Goal: Task Accomplishment & Management: Use online tool/utility

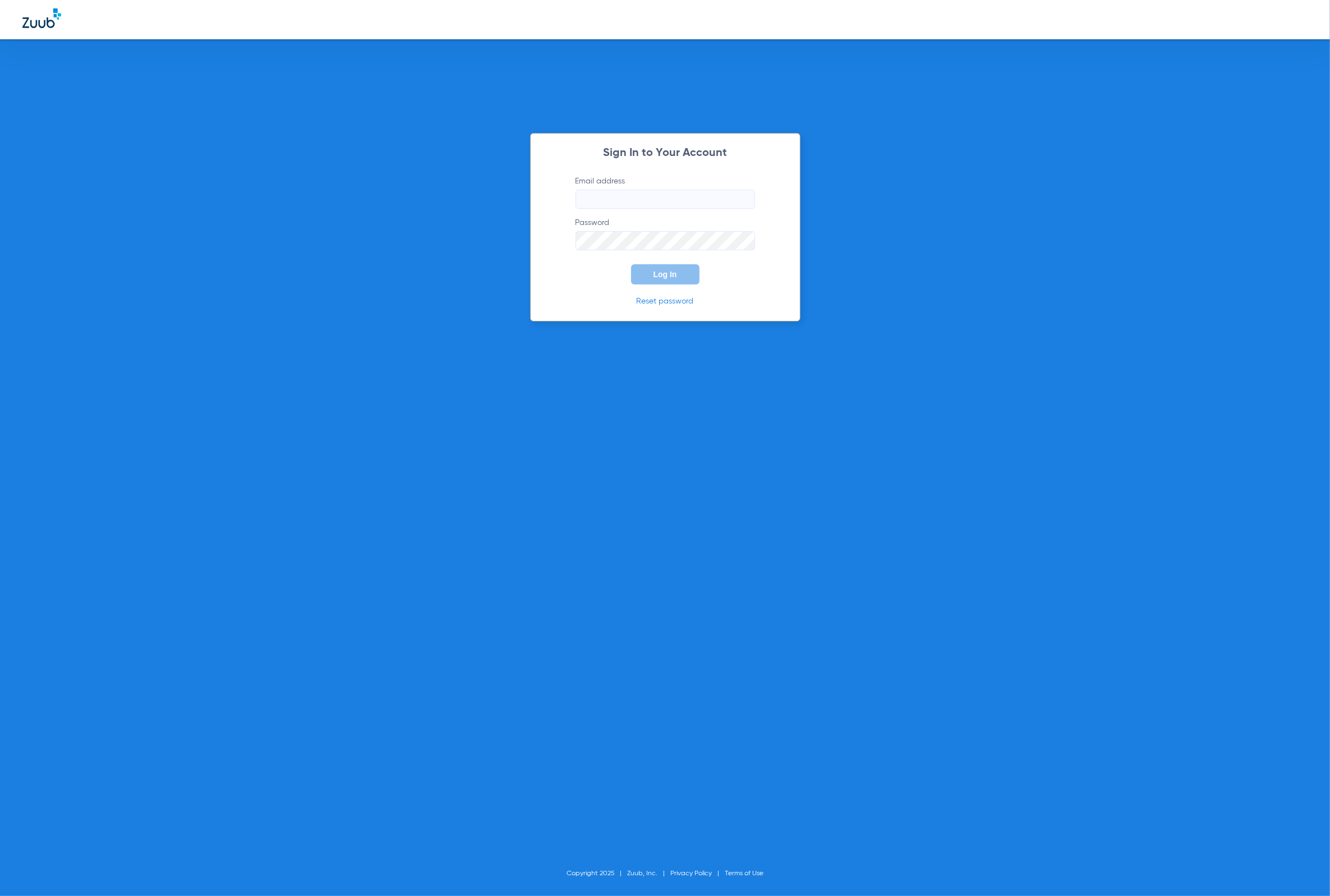
type input "[PERSON_NAME][EMAIL_ADDRESS][DOMAIN_NAME]"
click at [656, 276] on span "Log In" at bounding box center [665, 274] width 24 height 9
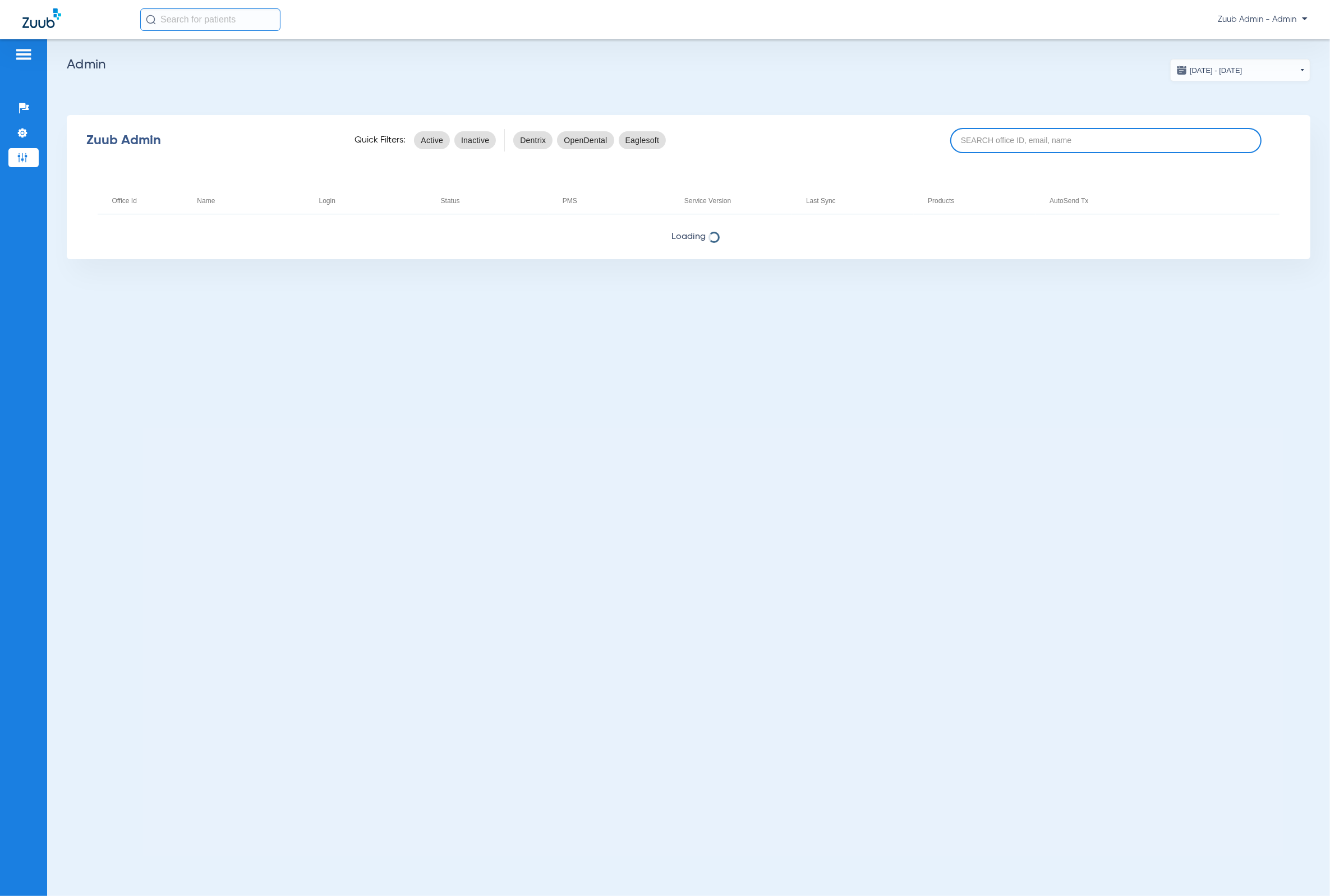
click at [1082, 147] on input at bounding box center [1105, 140] width 310 height 25
paste input "17007141"
type input "17007141"
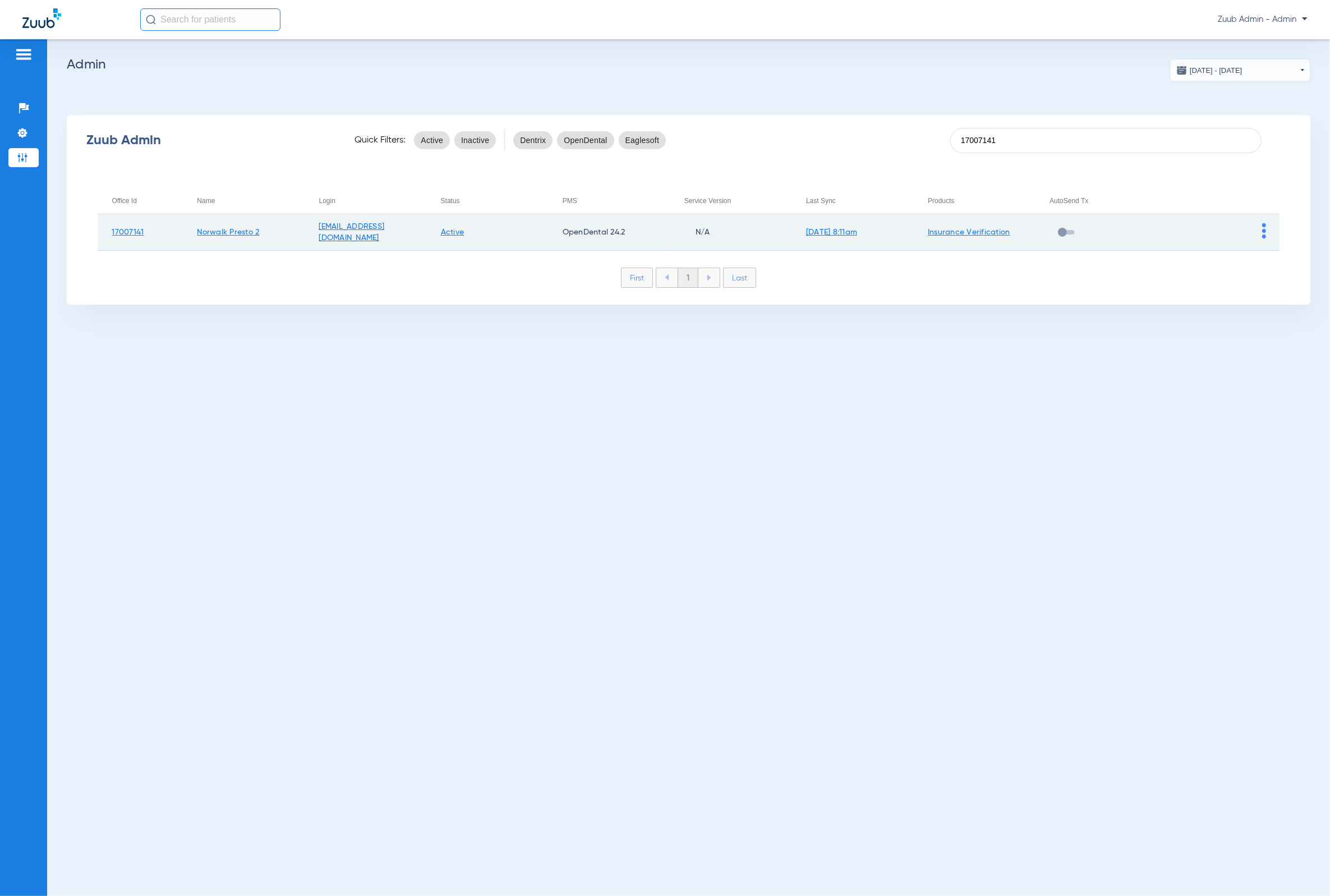
click at [1262, 237] on img at bounding box center [1264, 231] width 4 height 15
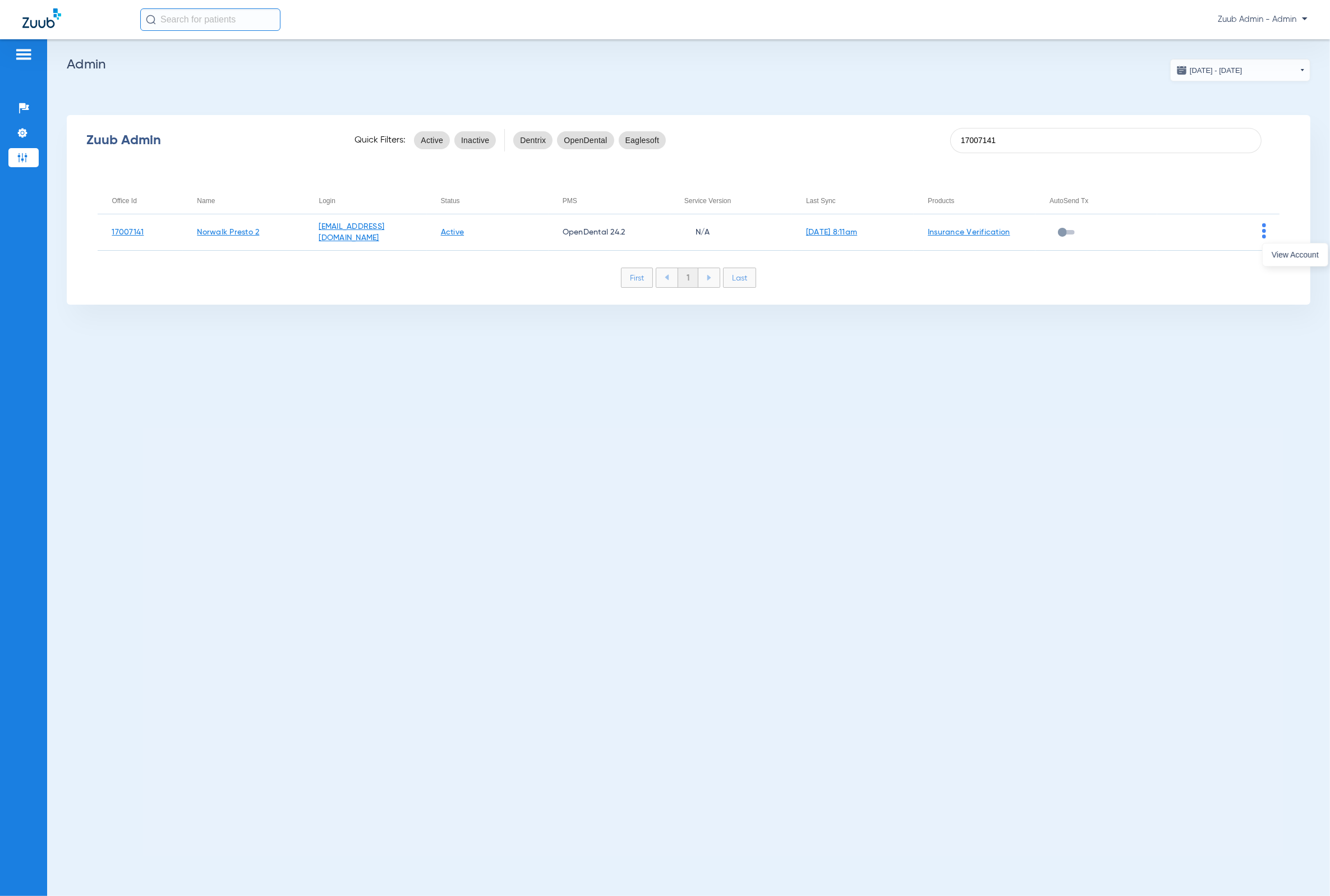
click at [1260, 251] on div at bounding box center [665, 448] width 1330 height 896
click at [1267, 251] on div "Zuub Admin Quick Filters: Active Inactive Dentrix OpenDental Eaglesoft 17007141…" at bounding box center [688, 209] width 1244 height 189
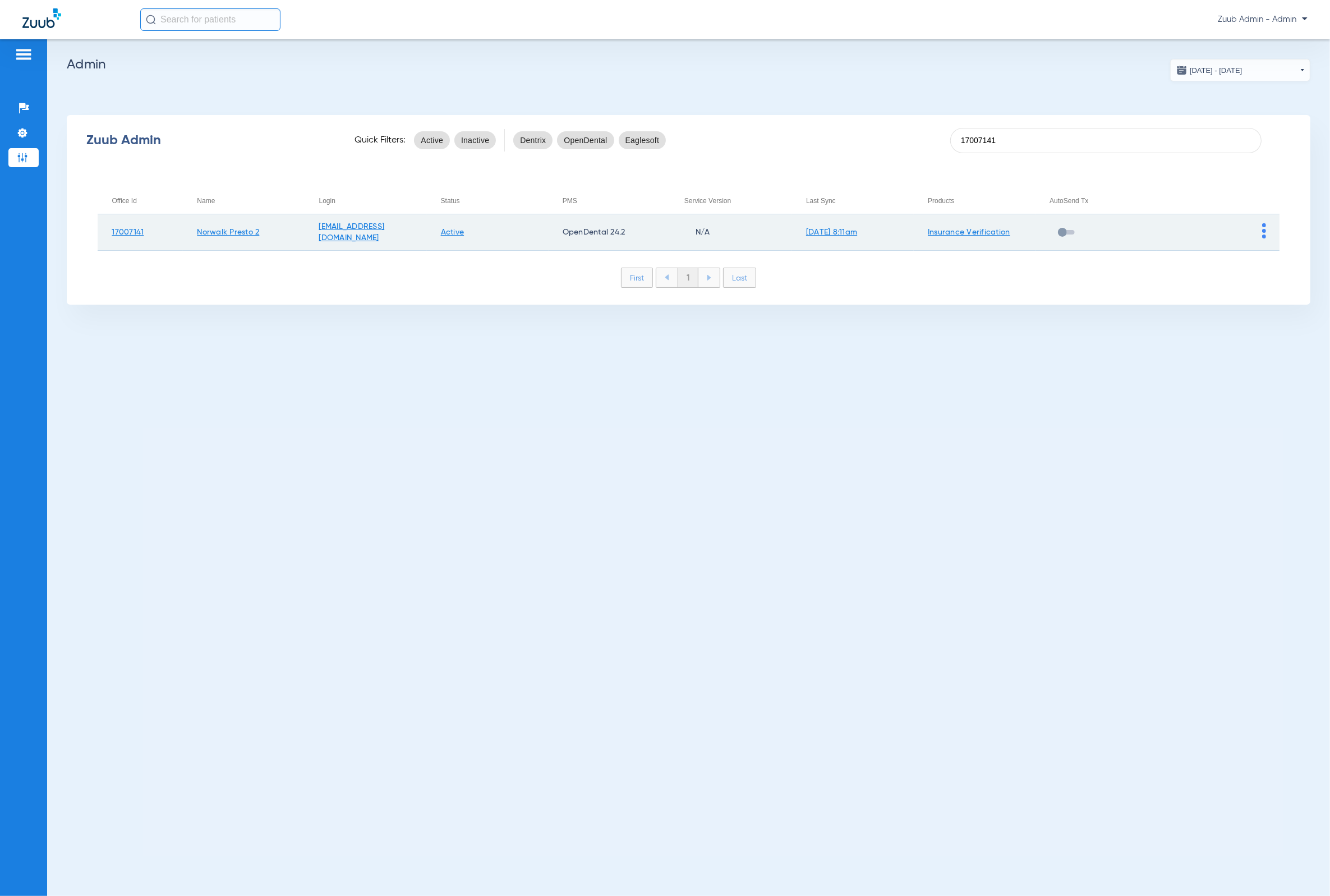
click at [1264, 229] on img at bounding box center [1264, 231] width 4 height 15
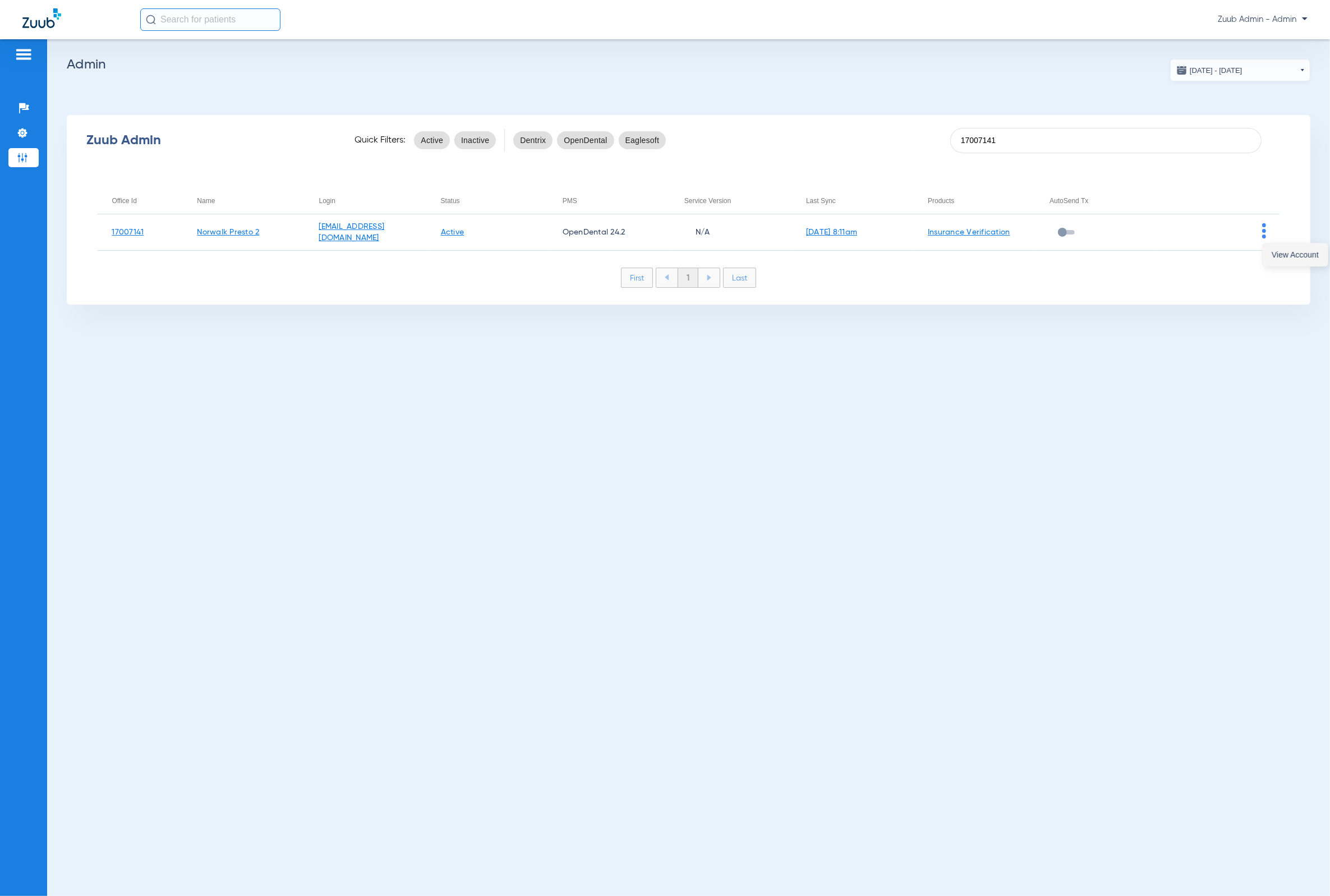
click at [1278, 253] on span "View Account" at bounding box center [1295, 255] width 47 height 8
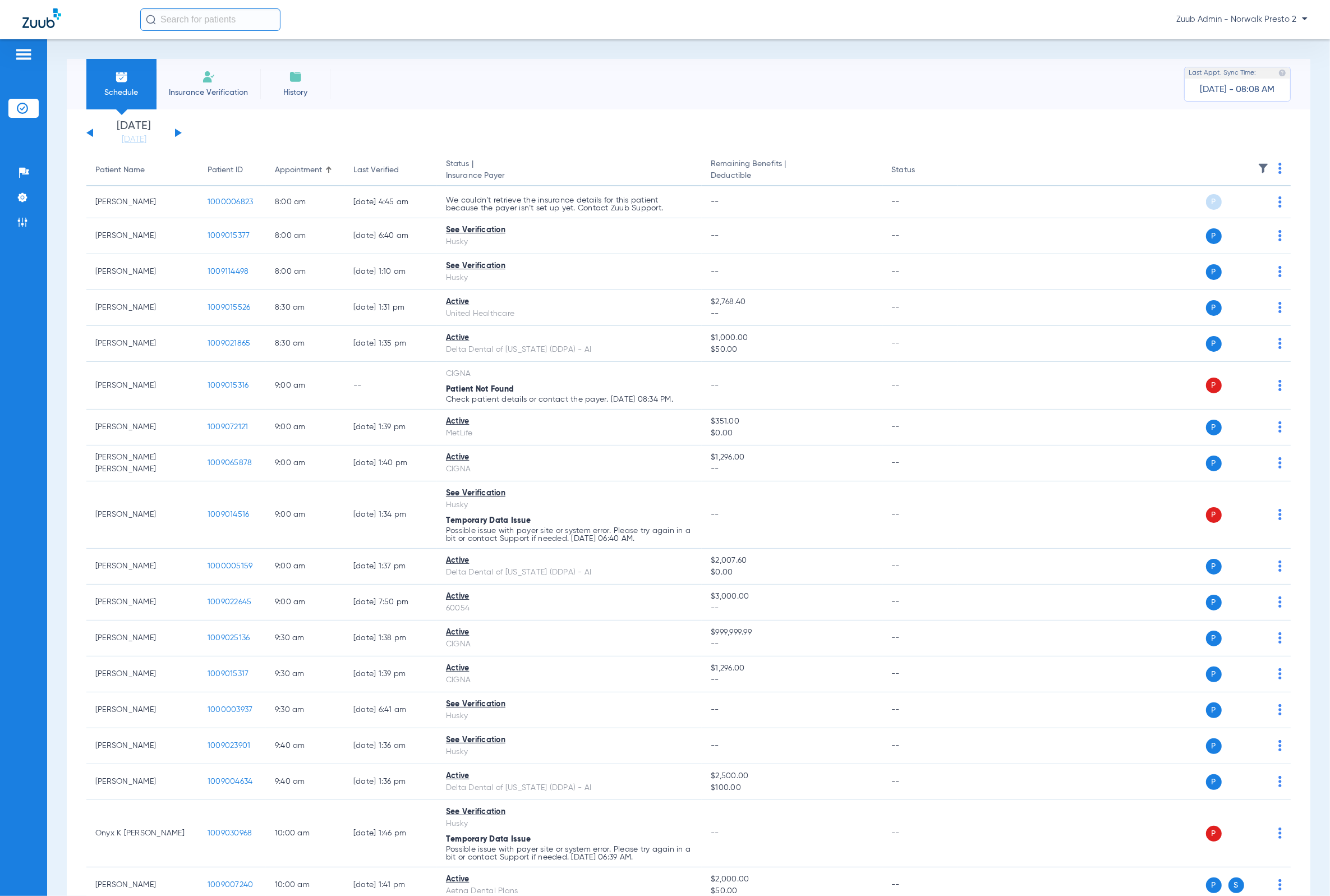
click at [1257, 166] on img at bounding box center [1263, 168] width 11 height 11
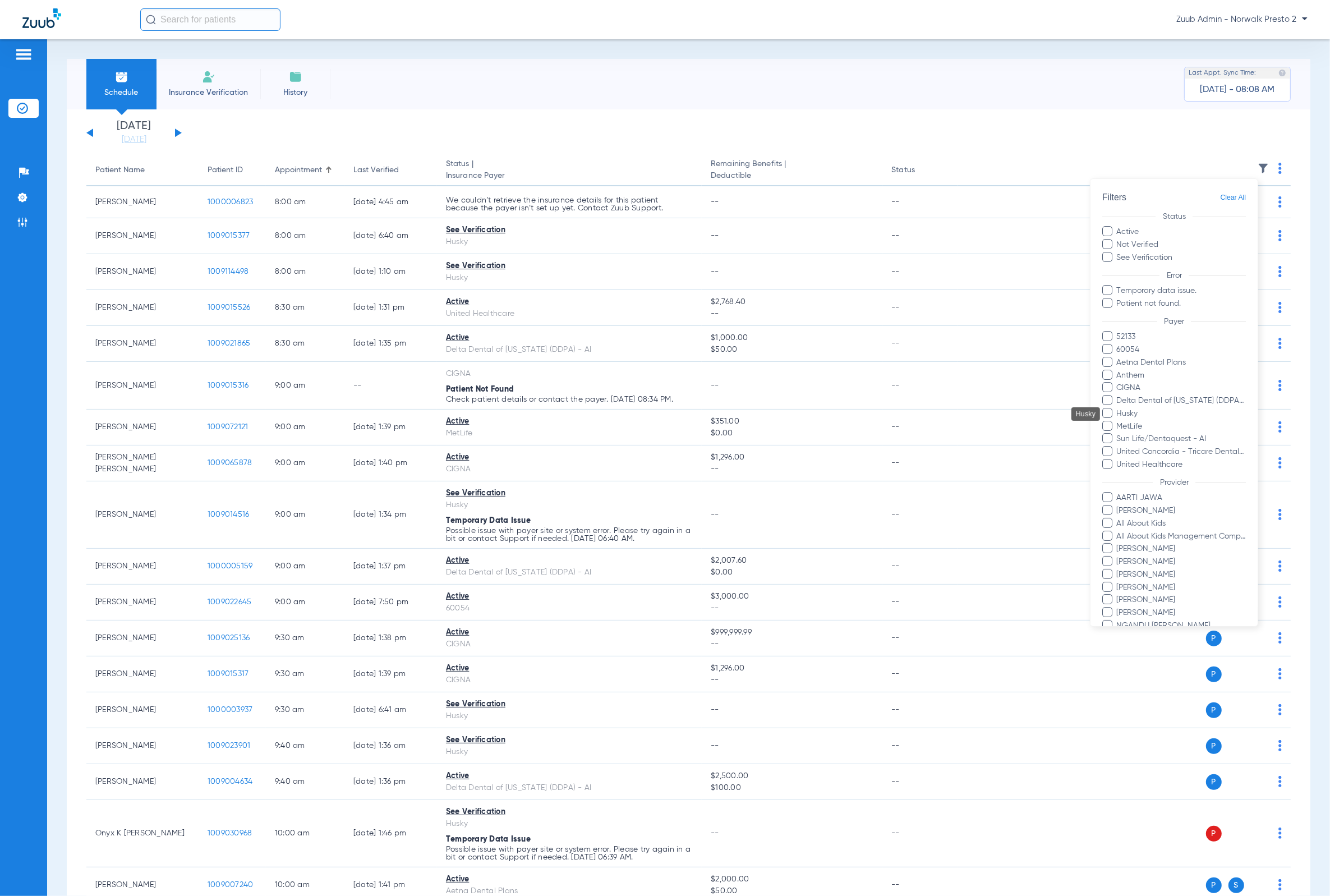
click at [1136, 415] on span "Husky" at bounding box center [1182, 414] width 130 height 12
click at [1118, 421] on input "Husky" at bounding box center [1118, 421] width 0 height 0
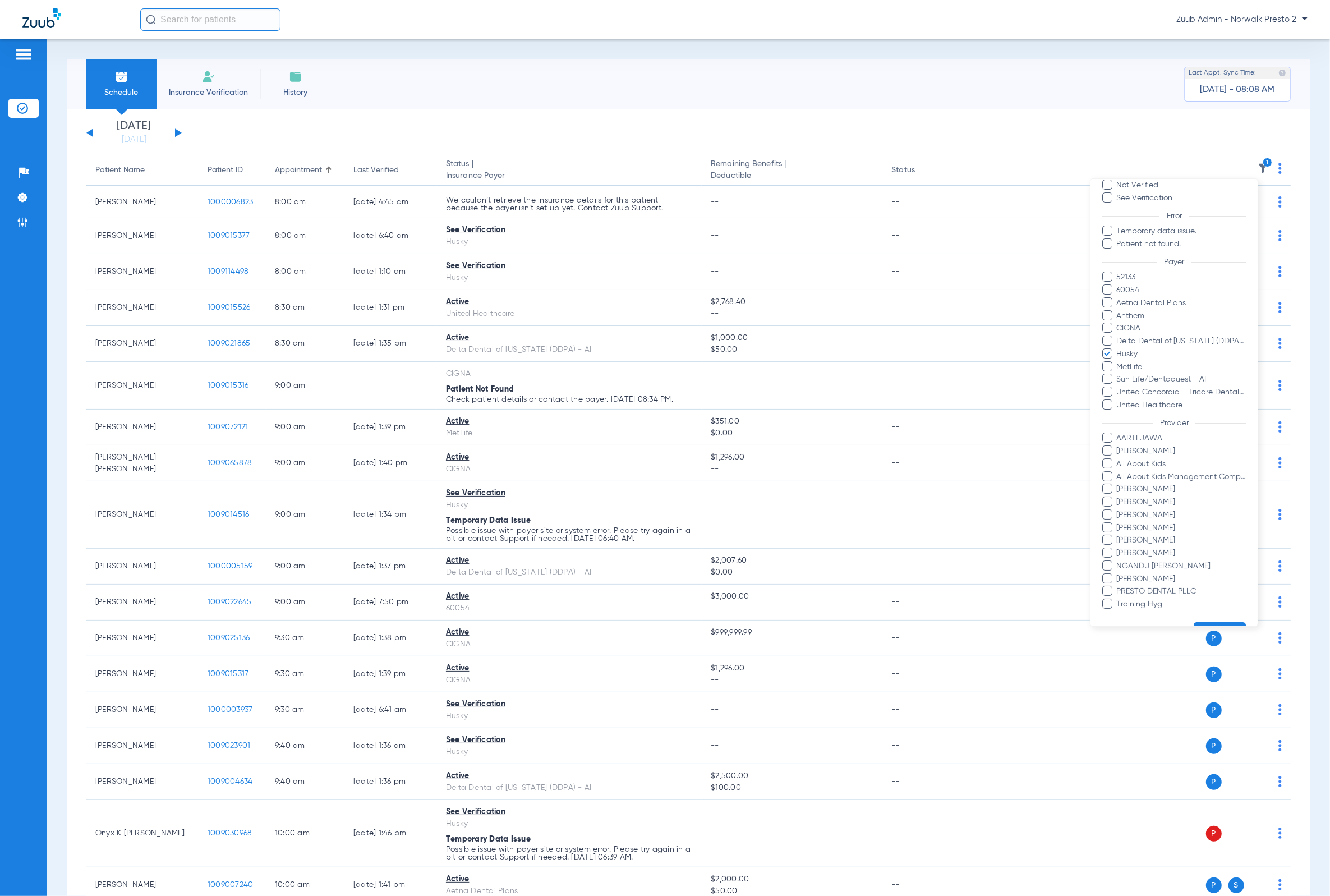
scroll to position [99, 0]
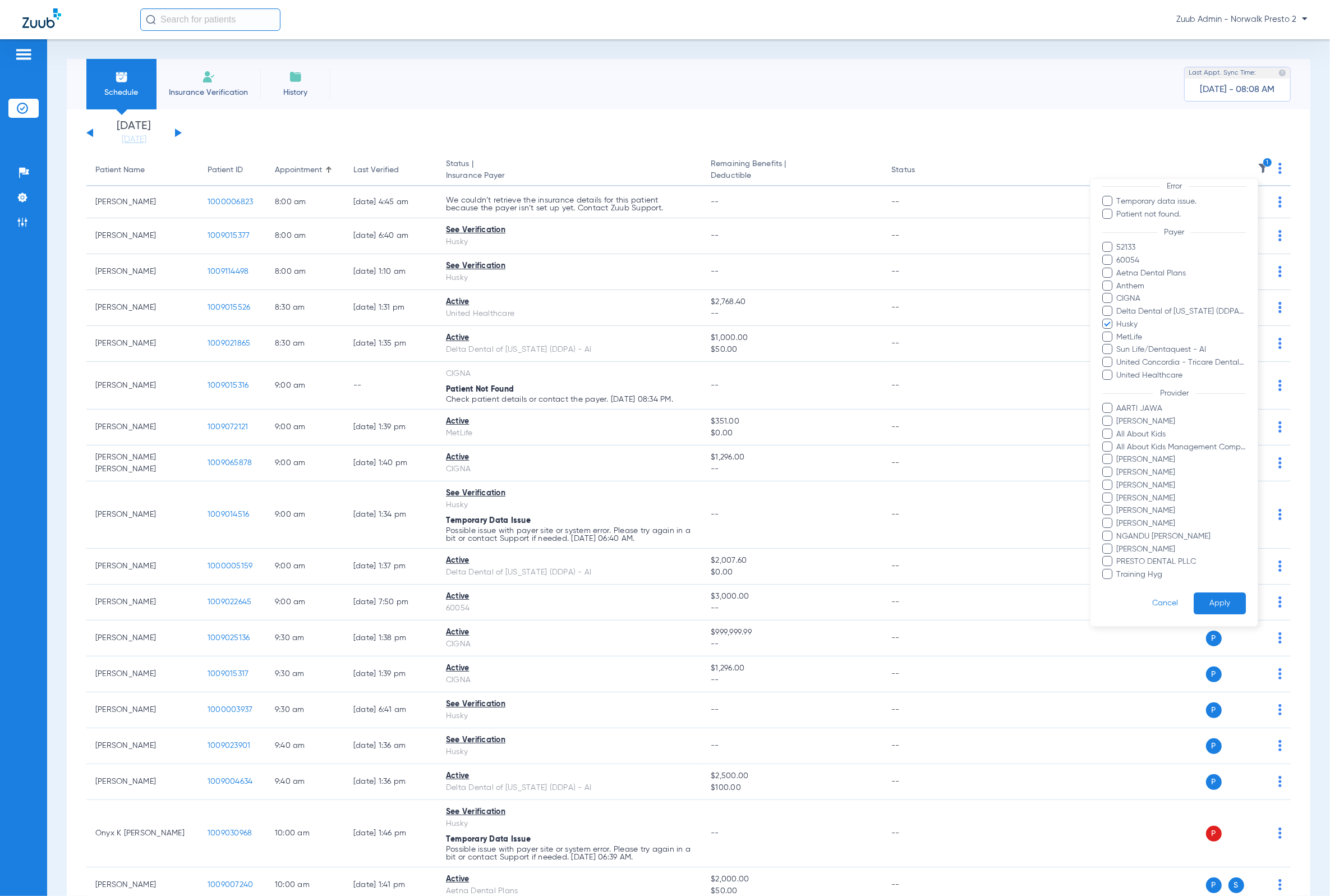
click at [1198, 595] on button "Apply" at bounding box center [1219, 603] width 52 height 22
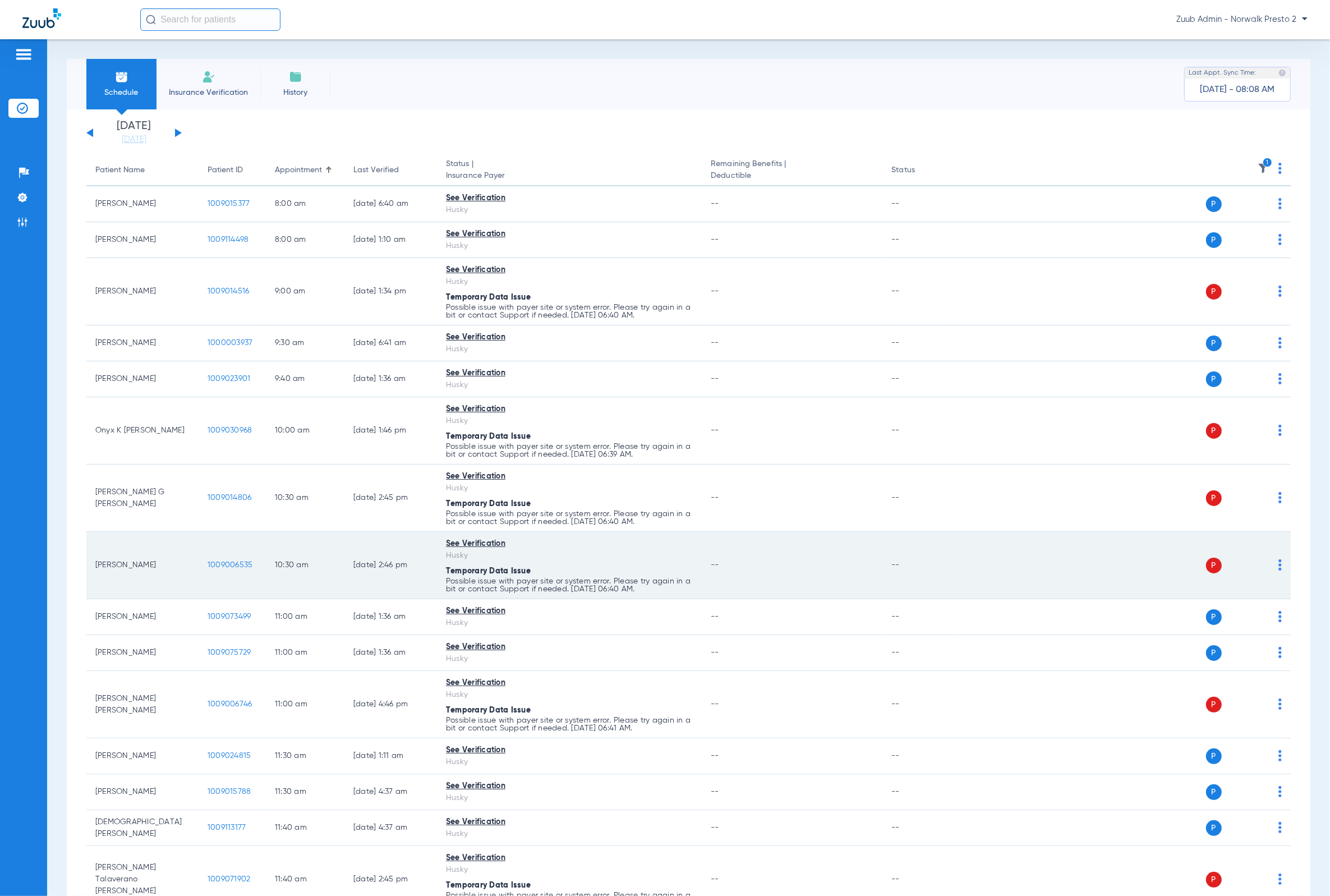
scroll to position [14, 0]
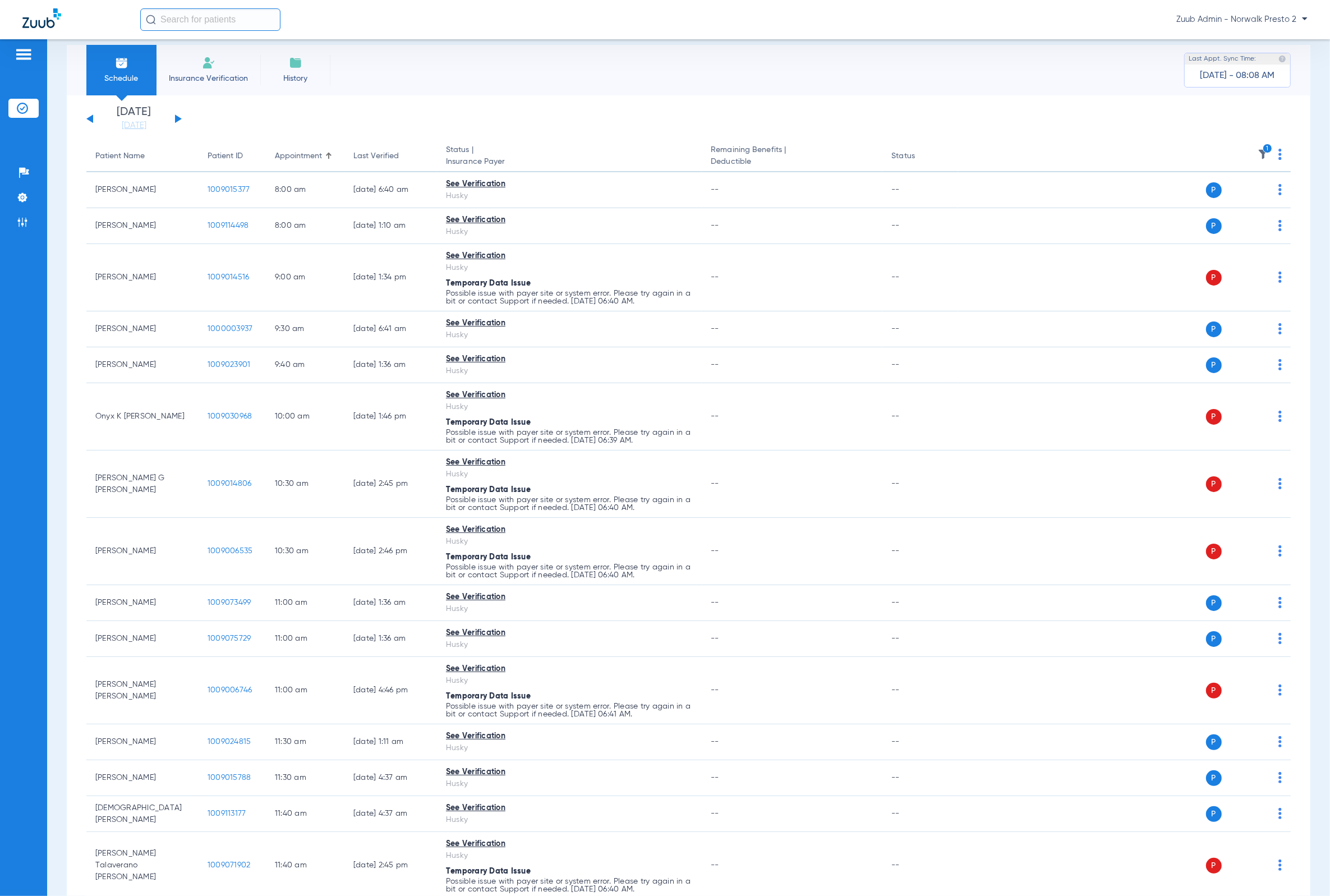
click at [1262, 152] on icon "1" at bounding box center [1267, 148] width 10 height 10
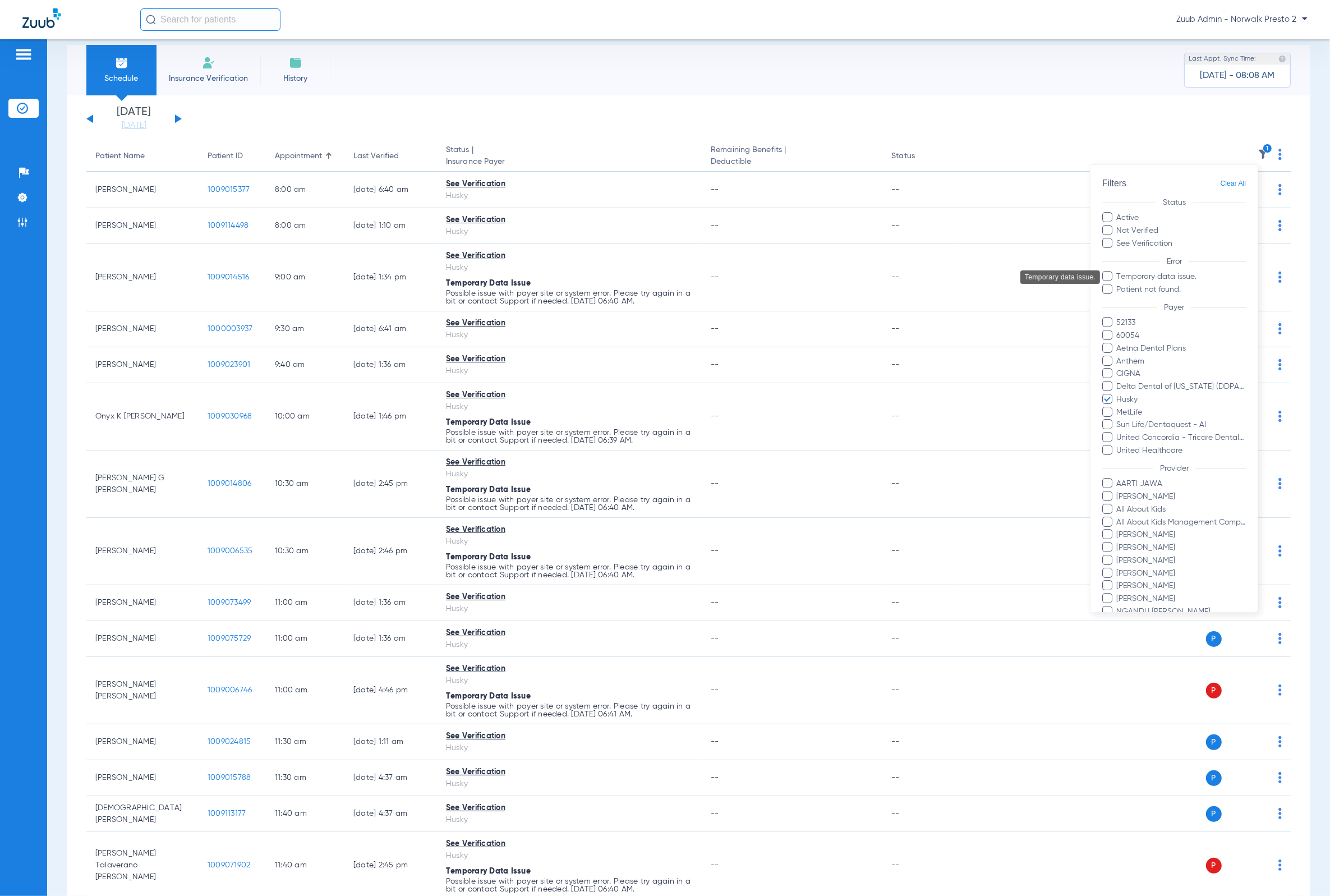
click at [1161, 275] on span "Temporary data issue." at bounding box center [1182, 276] width 130 height 12
click at [1118, 284] on input "Temporary data issue." at bounding box center [1118, 284] width 0 height 0
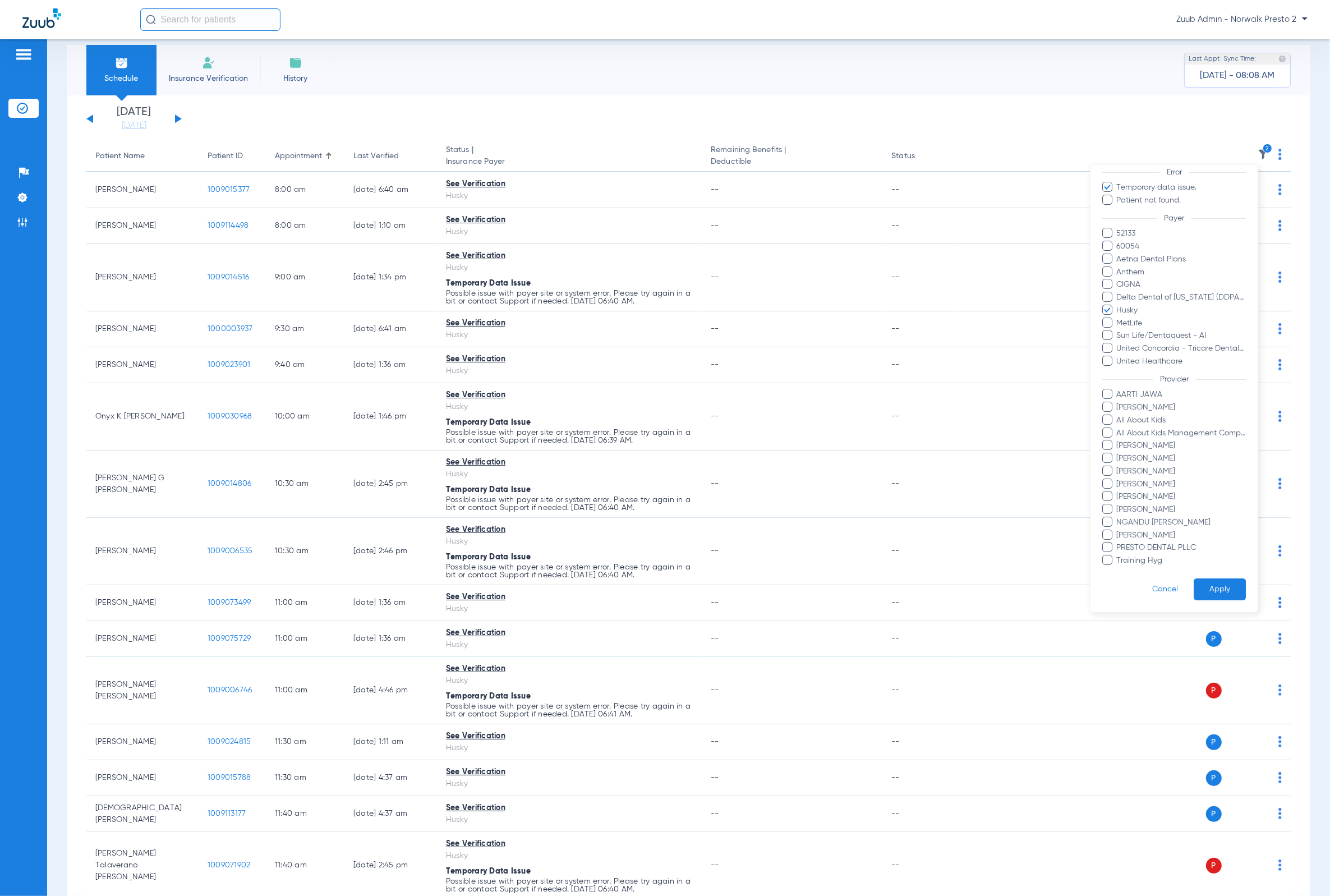
click at [1215, 578] on button "Apply" at bounding box center [1219, 589] width 52 height 22
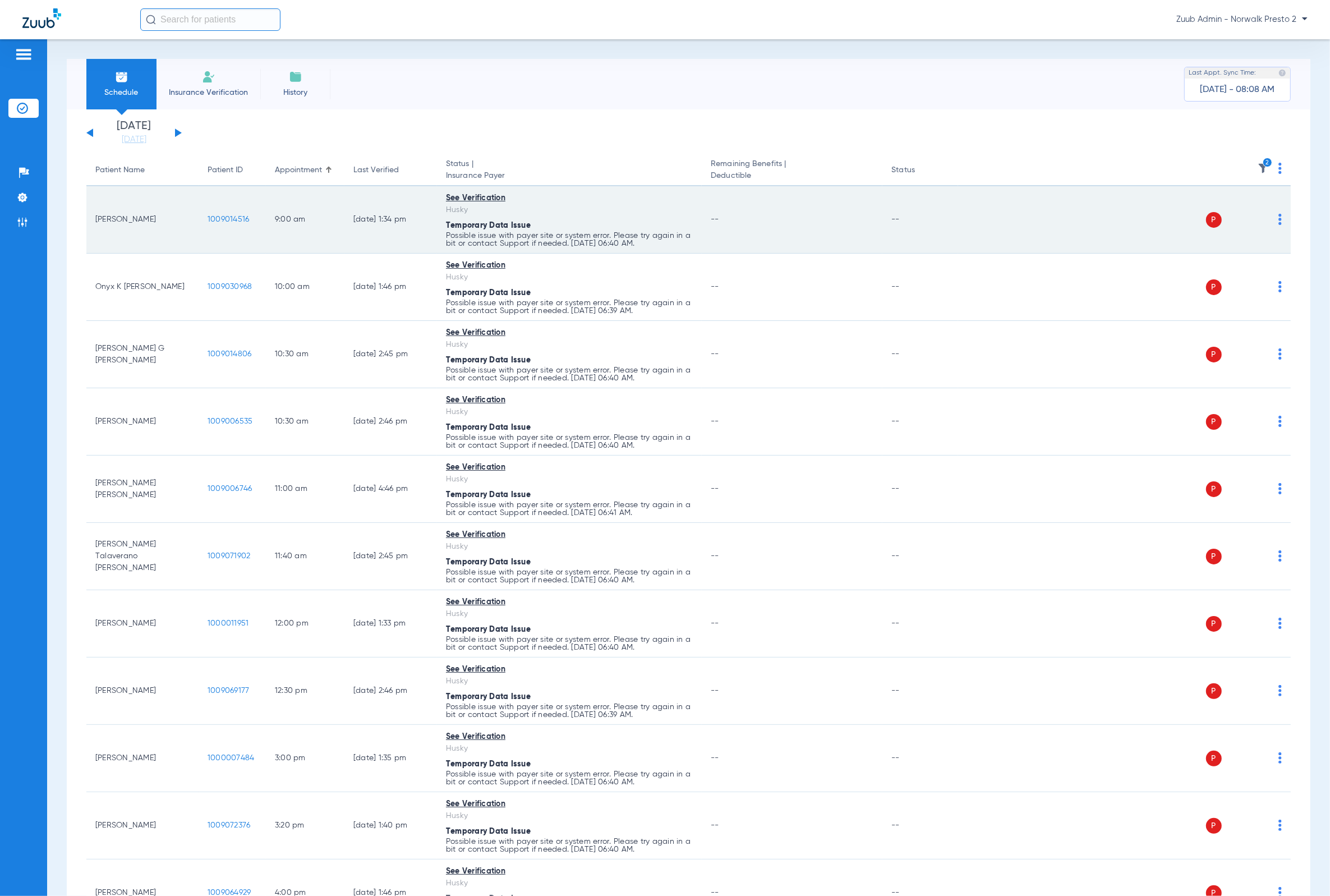
drag, startPoint x: 207, startPoint y: 224, endPoint x: 261, endPoint y: 224, distance: 54.0
click at [261, 224] on td "1009014516" at bounding box center [232, 220] width 67 height 67
copy span "1009014516"
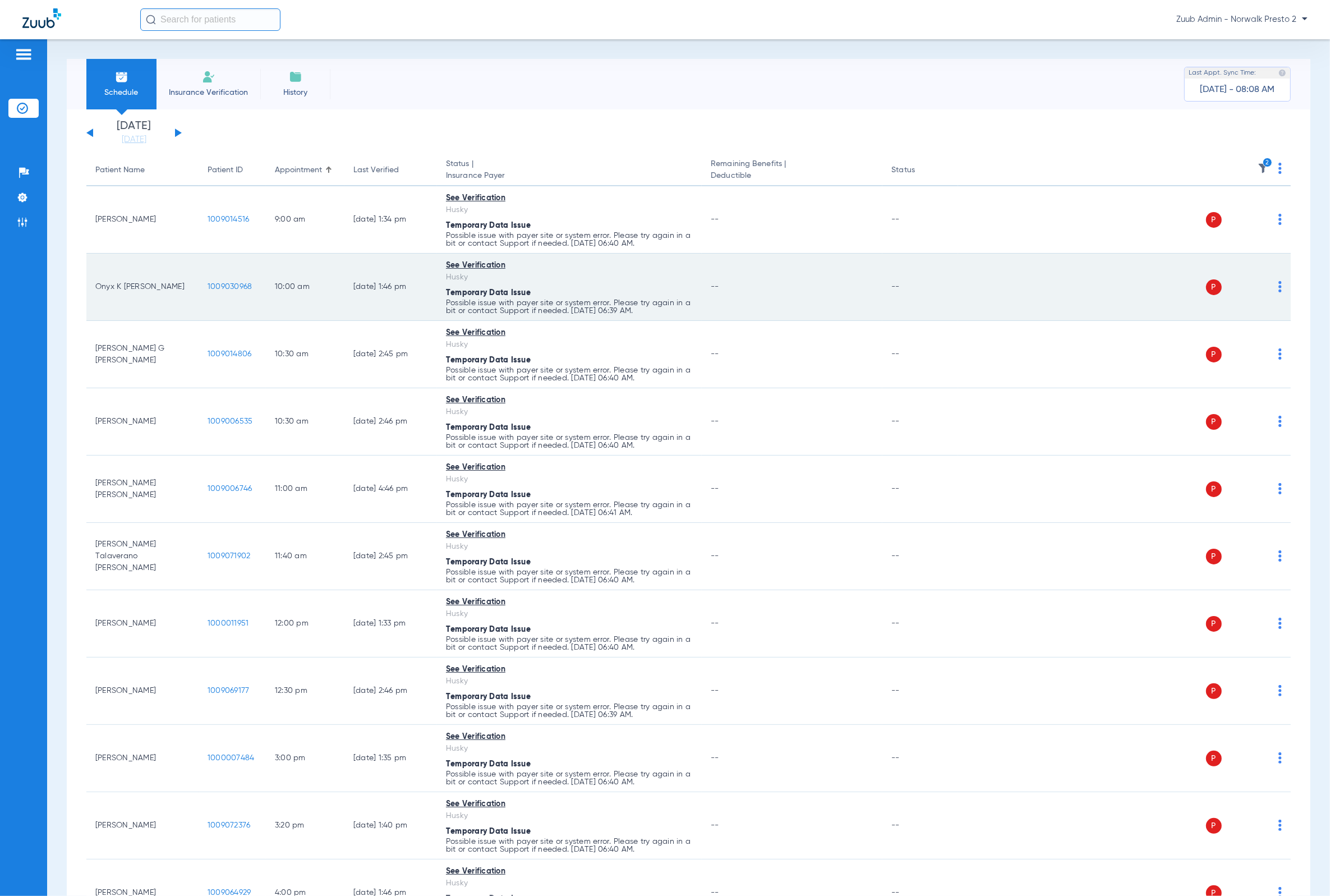
drag, startPoint x: 225, startPoint y: 289, endPoint x: 263, endPoint y: 289, distance: 38.0
click at [263, 289] on tr "Onyx K [PERSON_NAME] 1009030968 10:00 AM [DATE] 1:46 PM See Verification Husky …" at bounding box center [688, 287] width 1204 height 67
copy tr "1009030968"
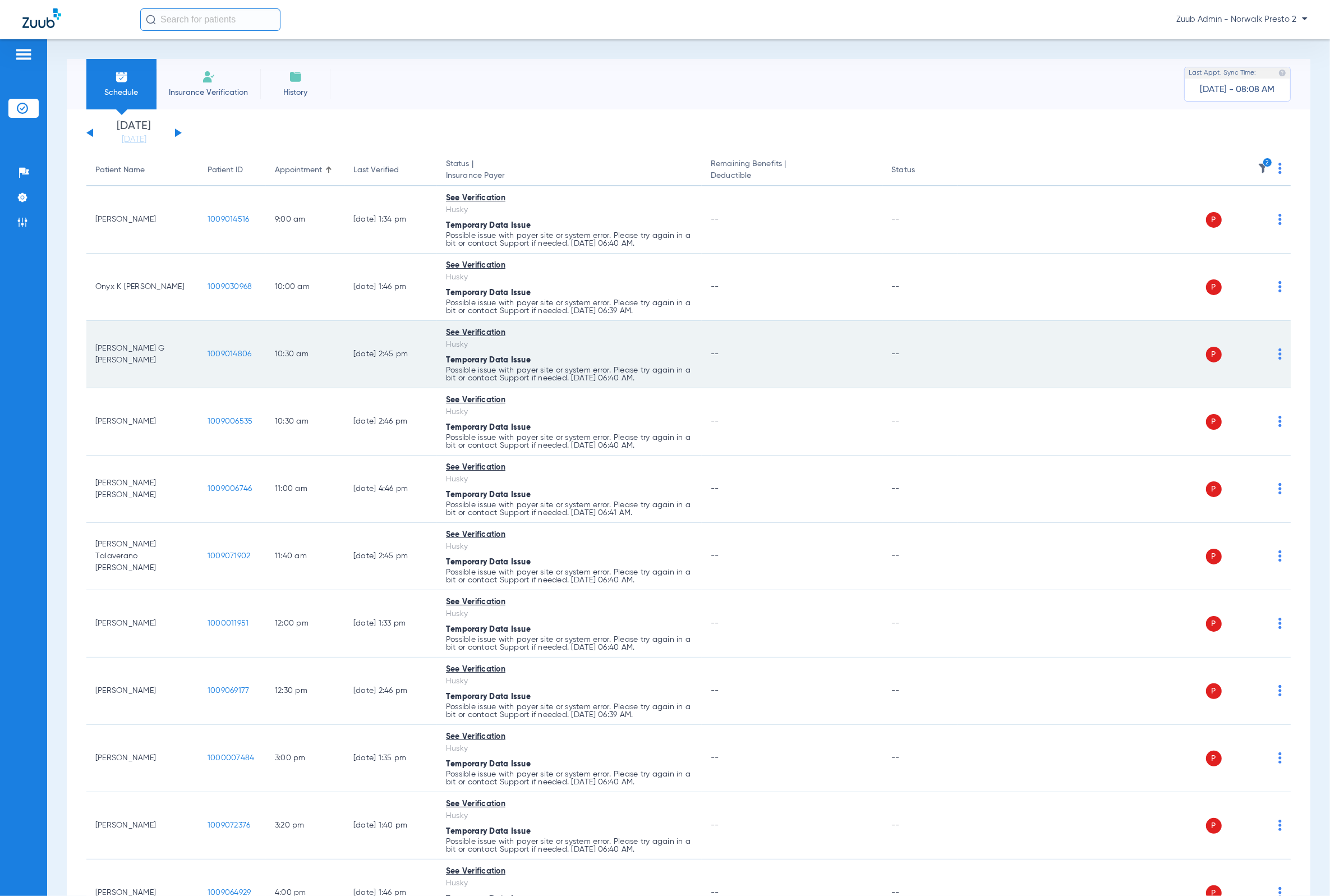
drag, startPoint x: 194, startPoint y: 365, endPoint x: 304, endPoint y: 361, distance: 110.1
click at [304, 361] on tr "[PERSON_NAME] G [PERSON_NAME] 1009014806 10:30 AM [DATE] 2:45 PM See Verificati…" at bounding box center [688, 355] width 1204 height 67
copy tr "1009014806 10:30 AM"
click at [328, 368] on td "10:30 AM" at bounding box center [305, 355] width 78 height 67
drag, startPoint x: 183, startPoint y: 352, endPoint x: 256, endPoint y: 357, distance: 73.2
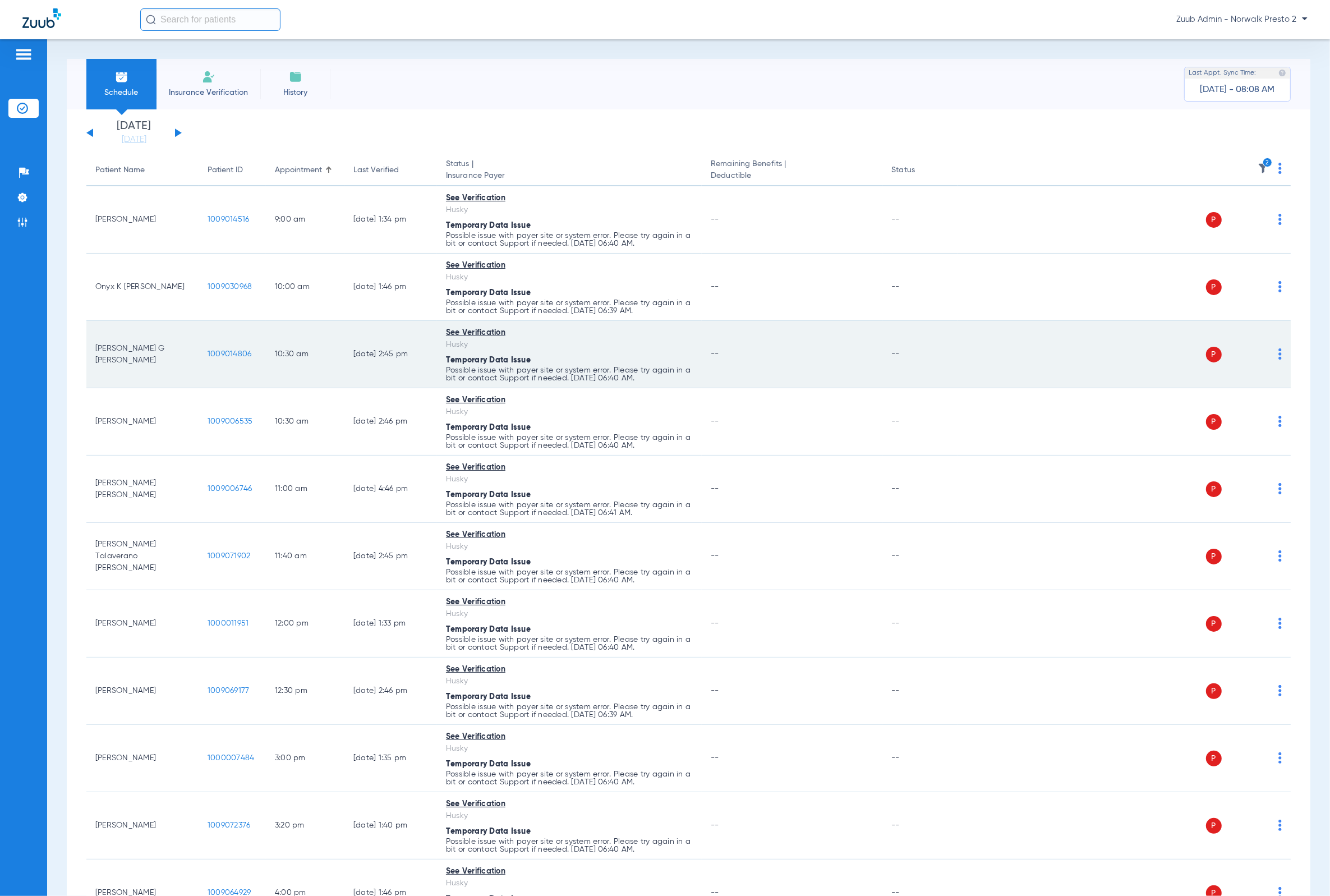
click at [256, 357] on tr "[PERSON_NAME] G [PERSON_NAME] 1009014806 10:30 AM [DATE] 2:45 PM See Verificati…" at bounding box center [688, 355] width 1204 height 67
copy tr "1009014806"
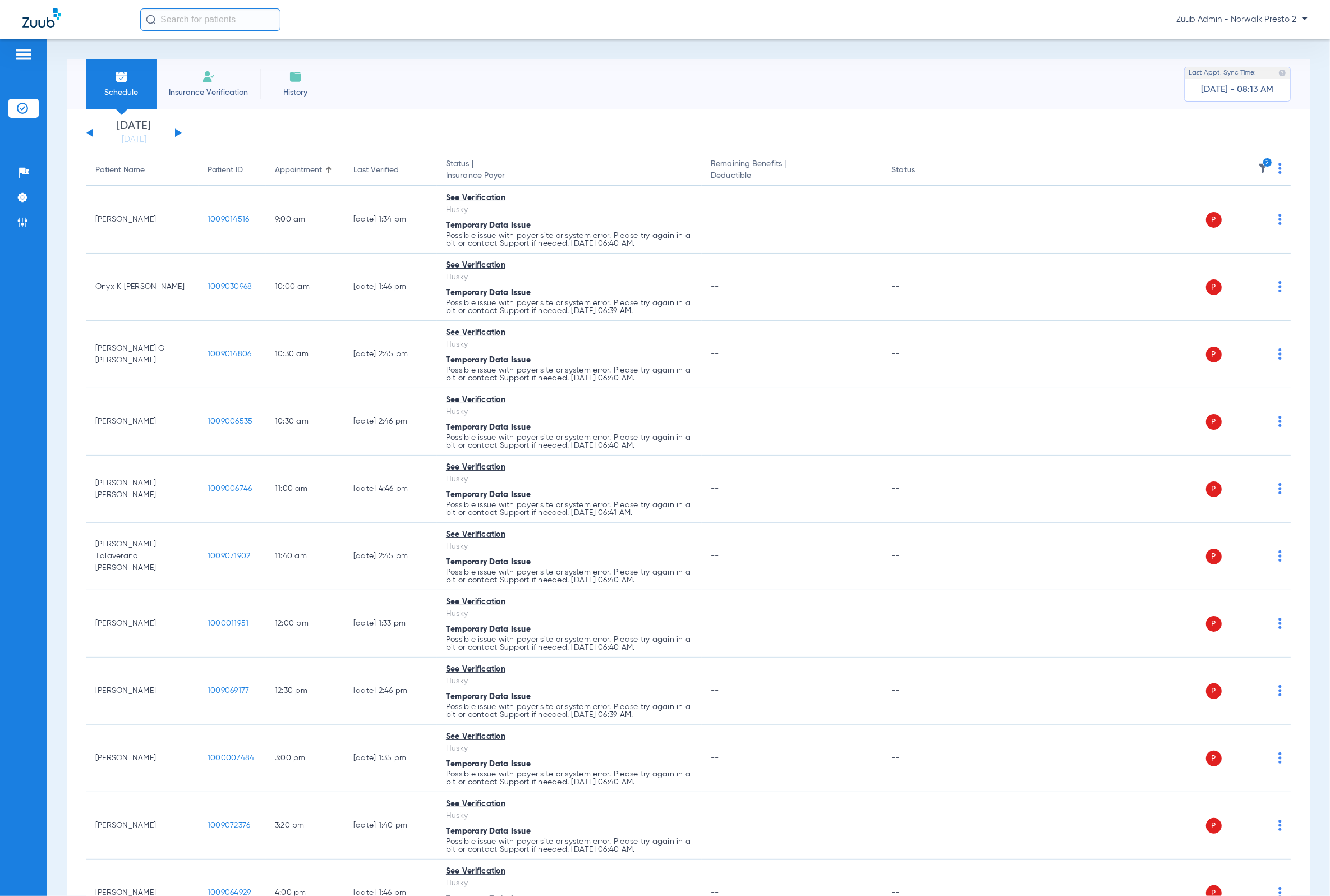
click at [542, 130] on app-single-date-navigator "[DATE] [DATE] [DATE] [DATE] [DATE] [DATE] [DATE] [DATE] [DATE] [DATE] [DATE] [D…" at bounding box center [688, 133] width 1204 height 25
click at [1278, 164] on img at bounding box center [1280, 168] width 3 height 11
click at [1239, 210] on span "Verify All" at bounding box center [1228, 212] width 67 height 8
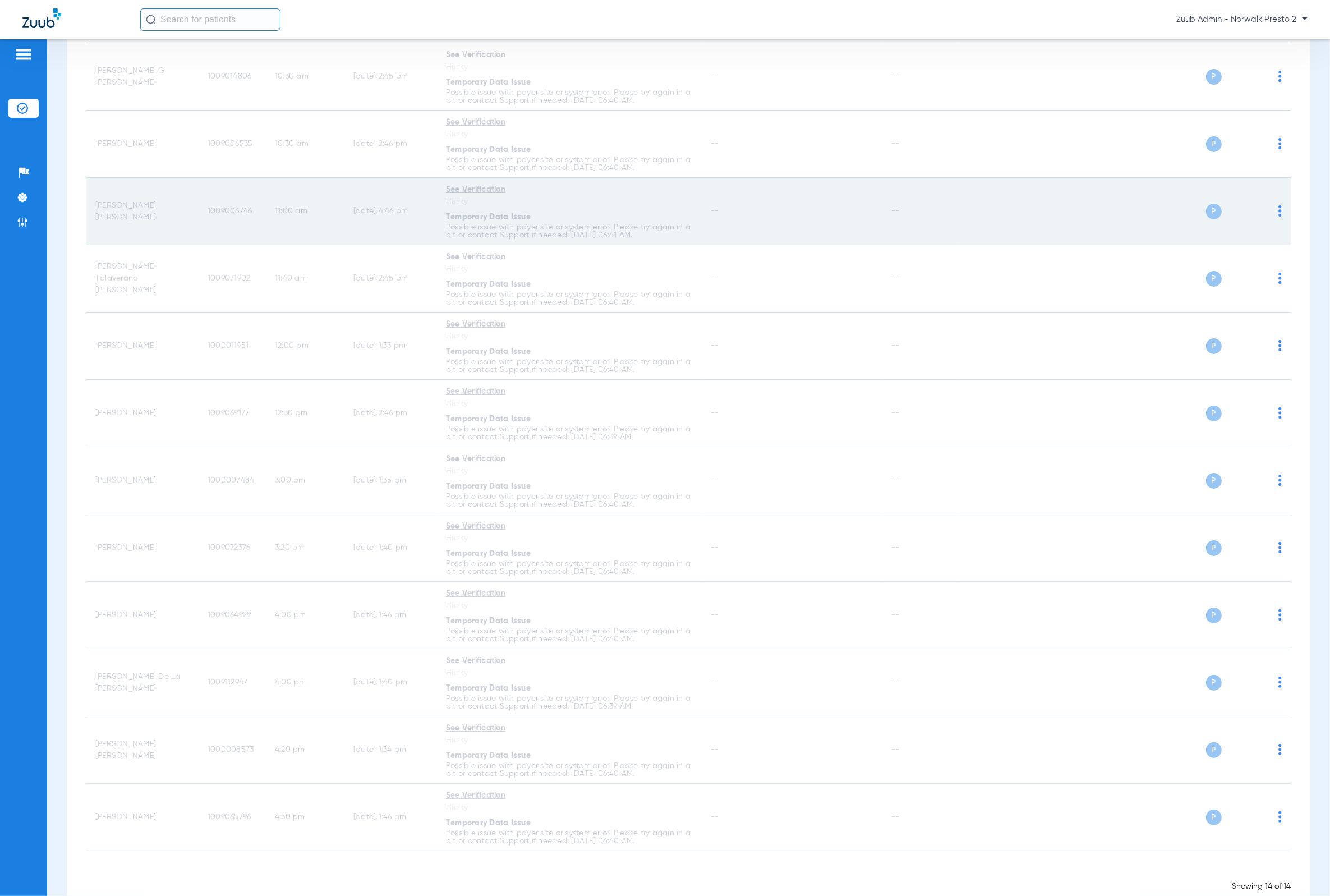
scroll to position [305, 0]
